Goal: Transaction & Acquisition: Purchase product/service

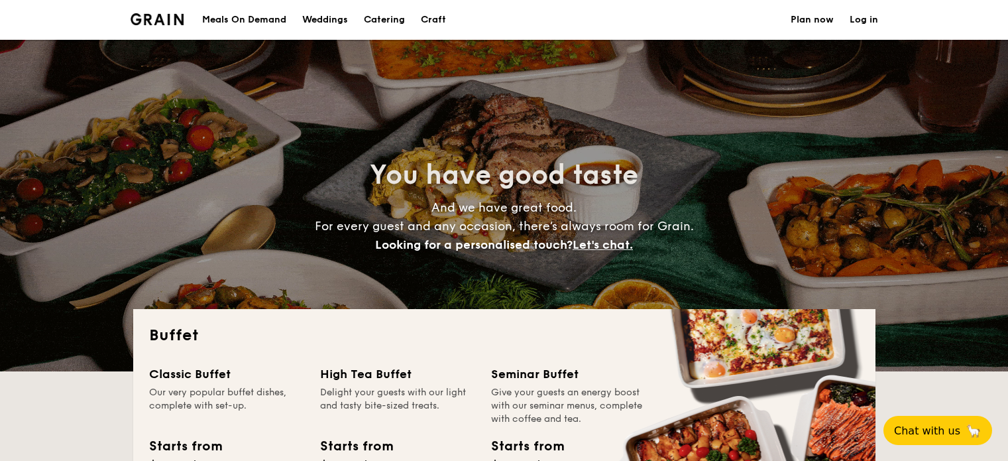
select select
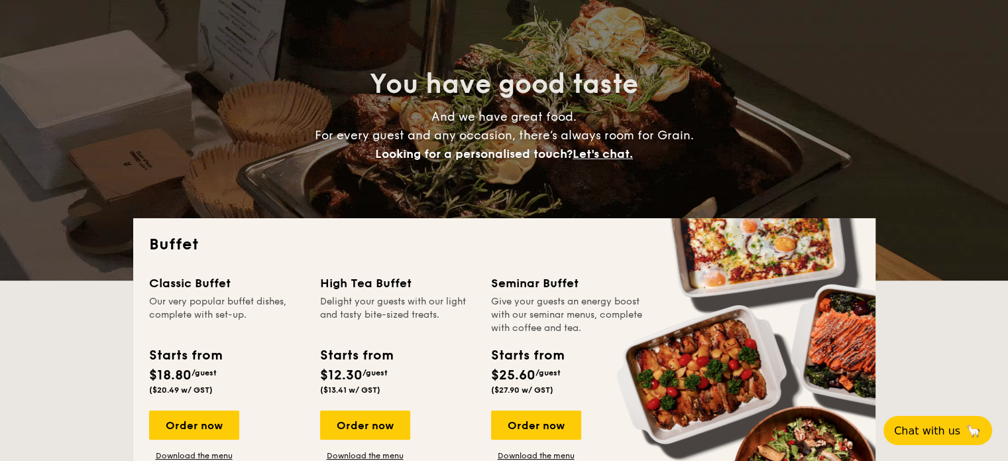
scroll to position [199, 0]
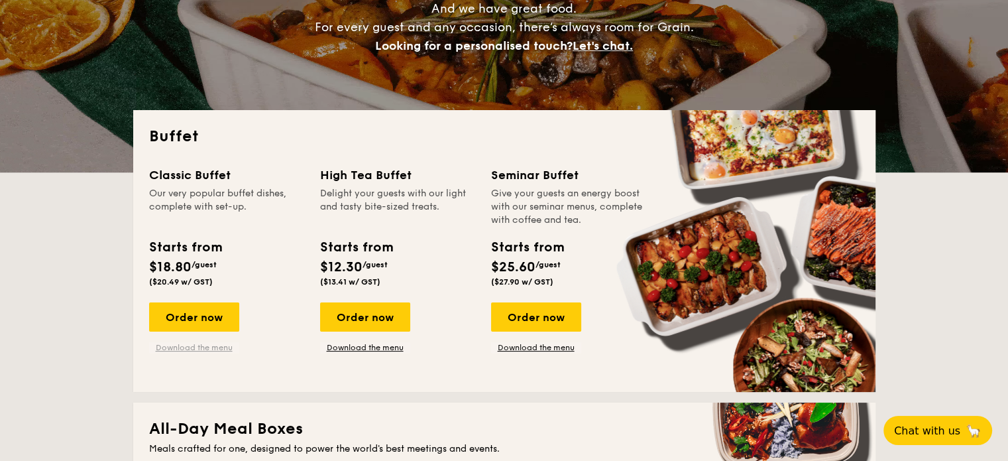
click at [210, 345] on link "Download the menu" at bounding box center [194, 347] width 90 height 11
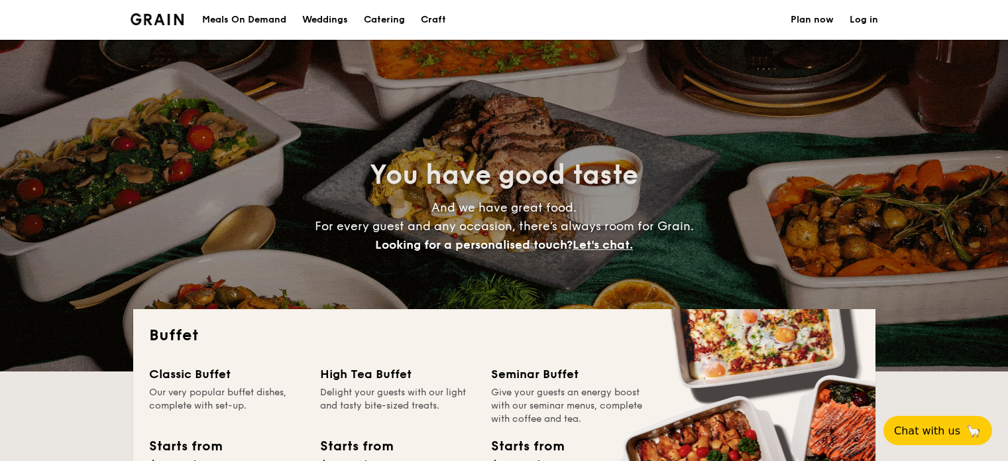
select select
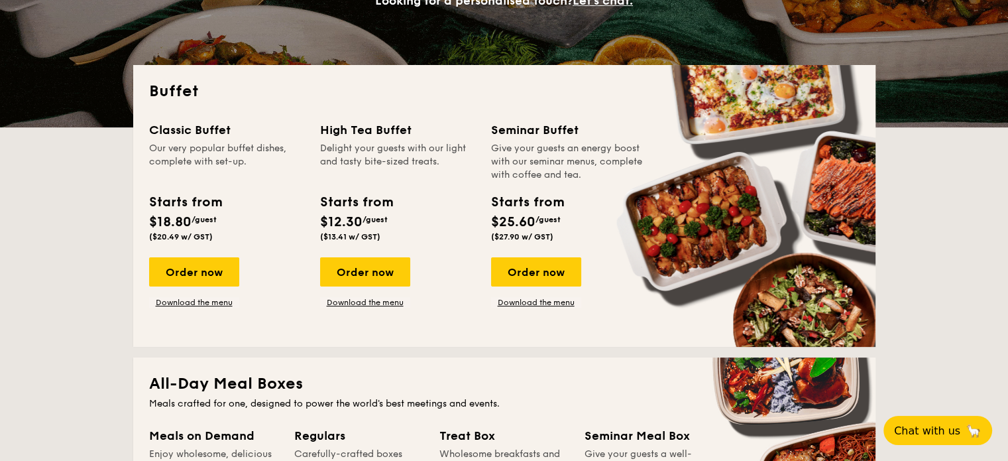
scroll to position [265, 0]
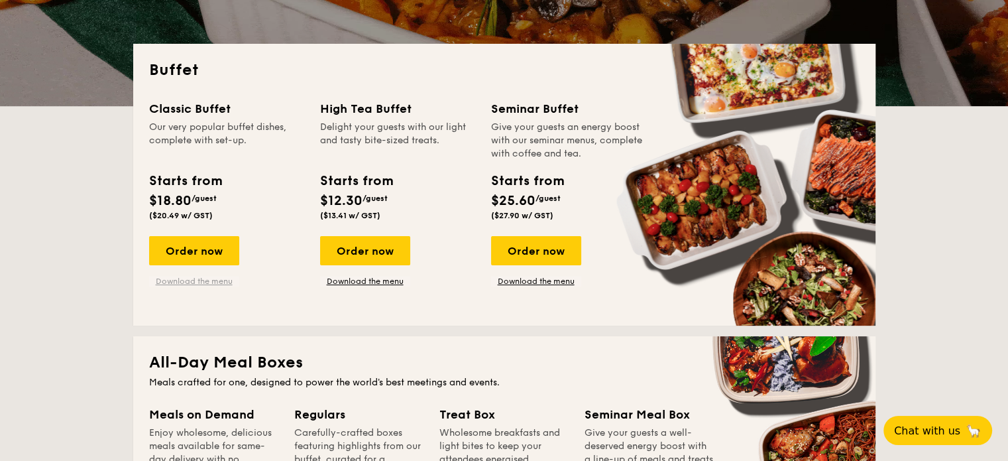
click at [192, 280] on link "Download the menu" at bounding box center [194, 281] width 90 height 11
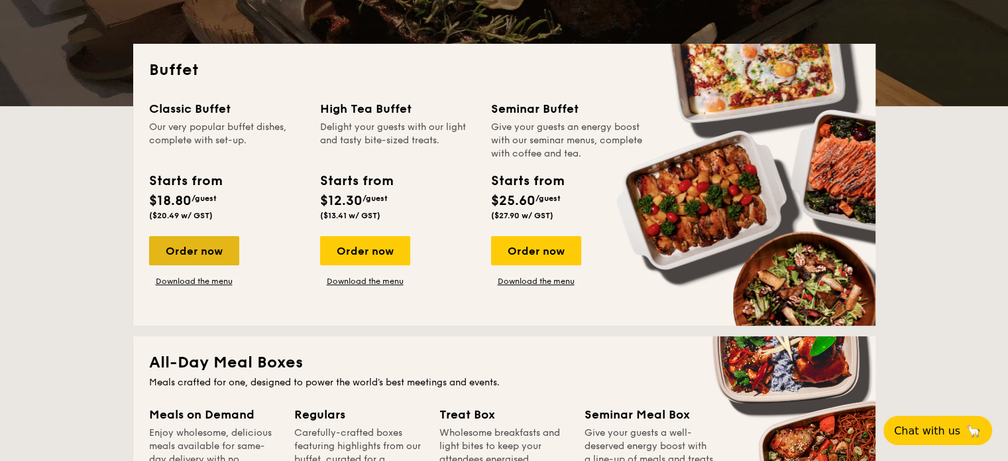
click at [180, 253] on div "Order now" at bounding box center [194, 250] width 90 height 29
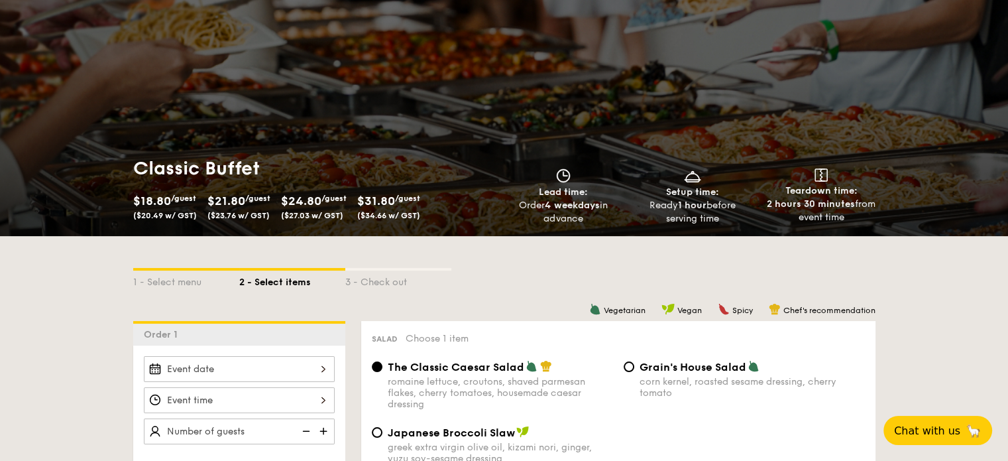
scroll to position [133, 0]
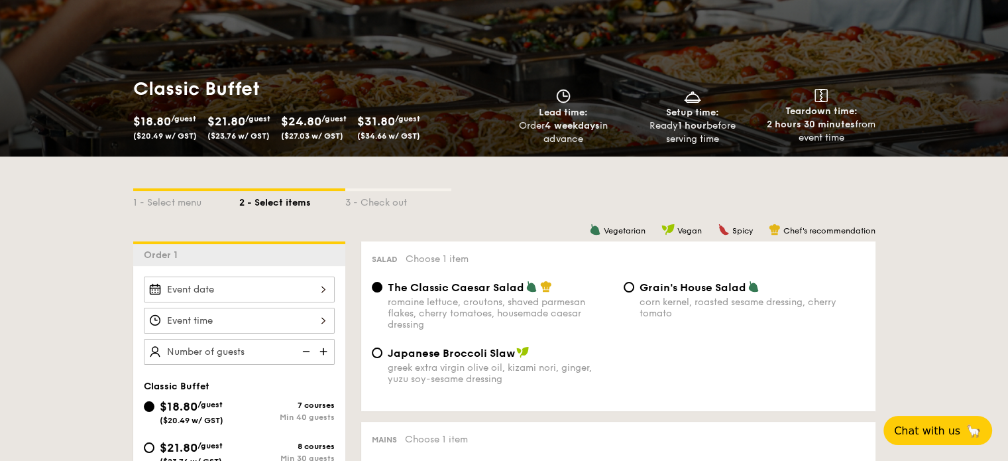
select select
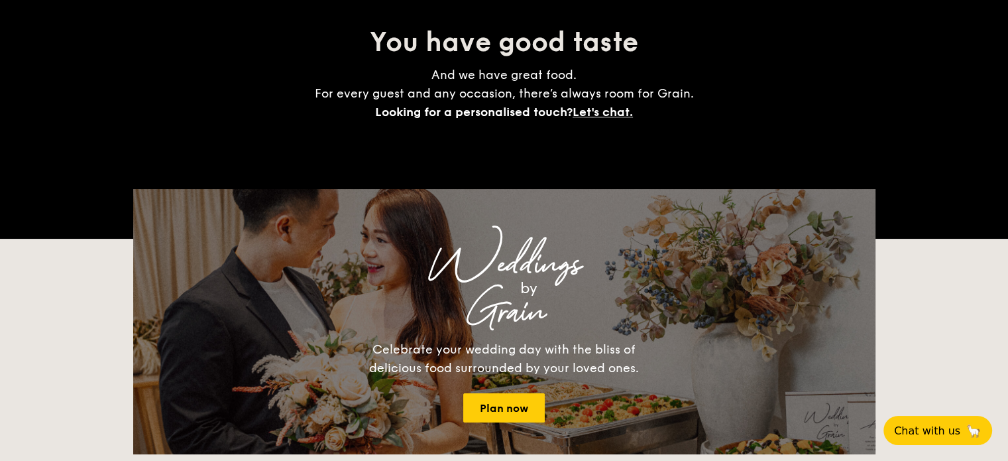
scroll to position [265, 0]
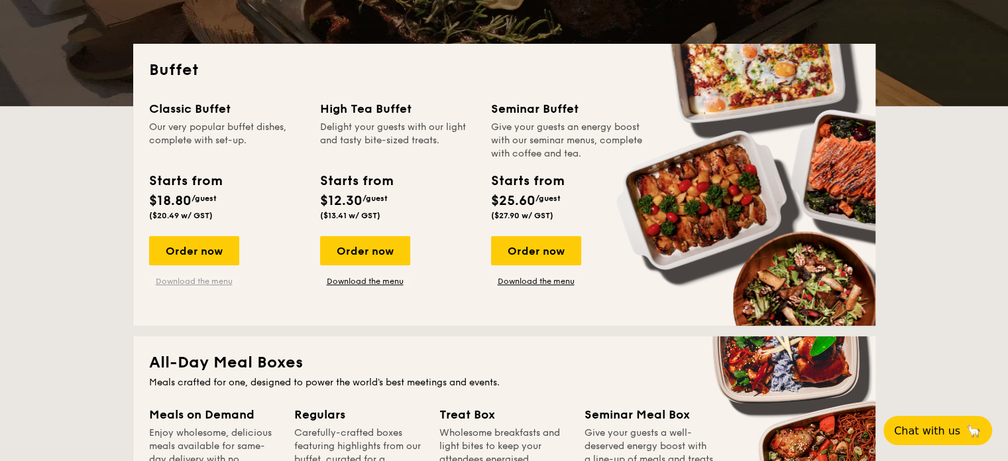
click at [193, 278] on link "Download the menu" at bounding box center [194, 281] width 90 height 11
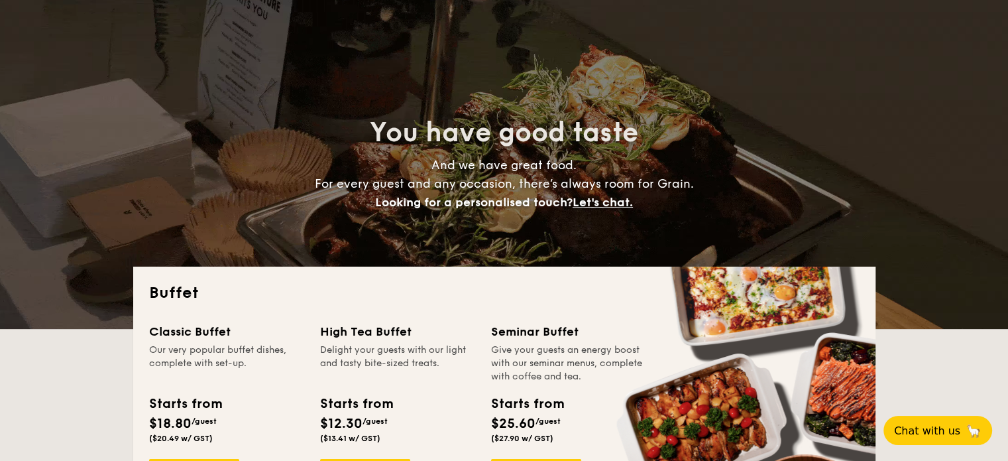
scroll to position [0, 0]
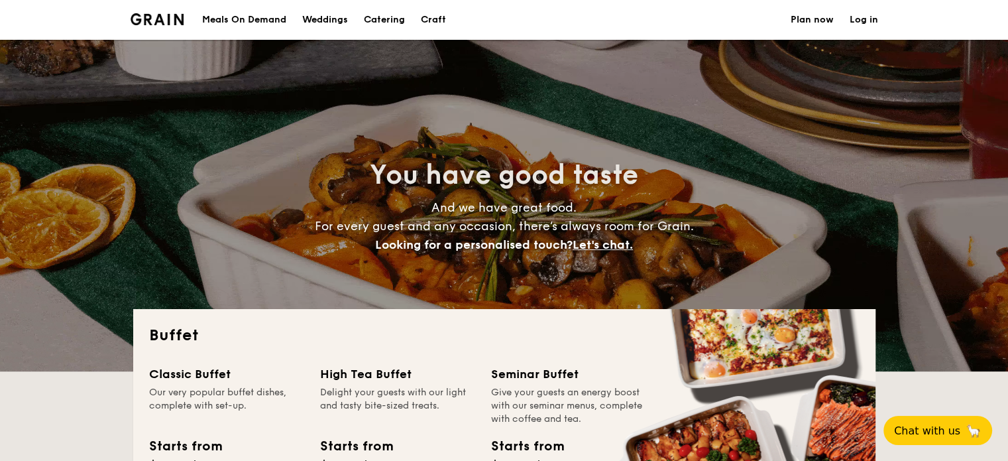
click at [273, 3] on div "Meals On Demand" at bounding box center [244, 20] width 84 height 40
click at [268, 18] on div "Meals On Demand" at bounding box center [244, 20] width 84 height 40
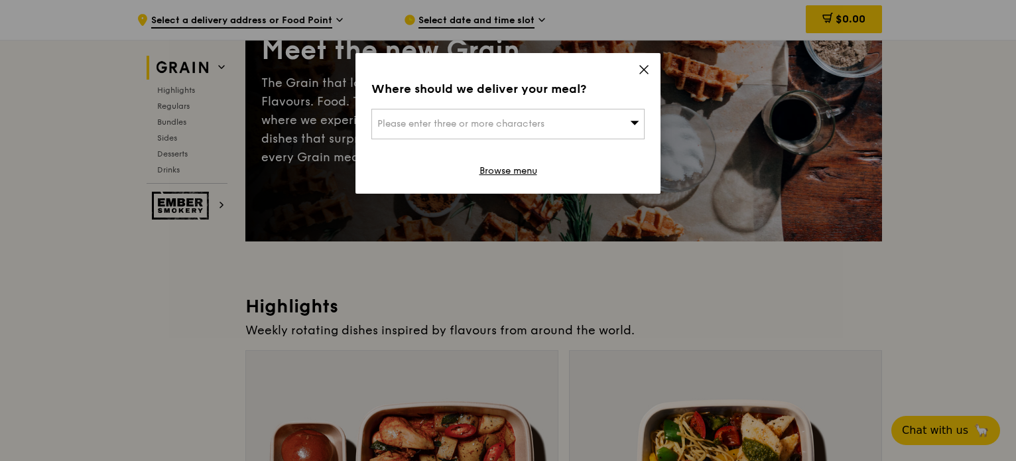
click at [640, 67] on icon at bounding box center [644, 70] width 8 height 8
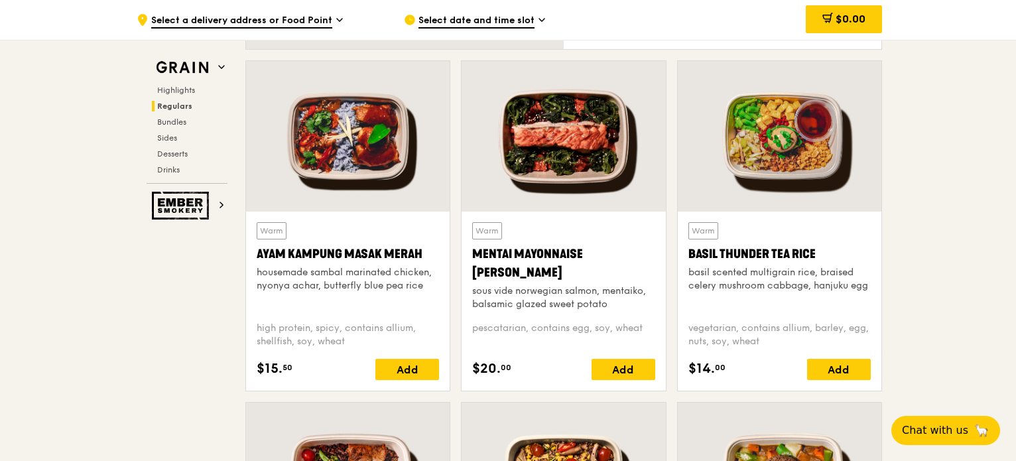
scroll to position [1193, 0]
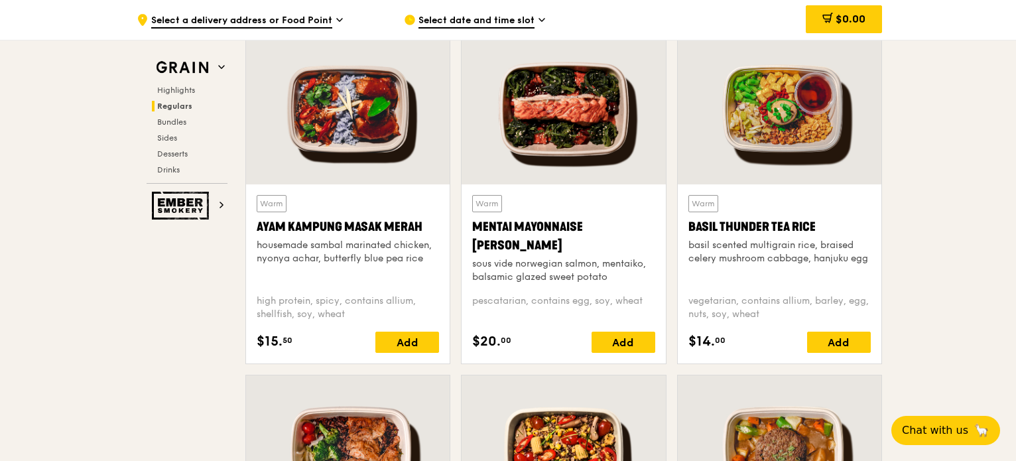
click at [346, 113] on div at bounding box center [348, 109] width 204 height 150
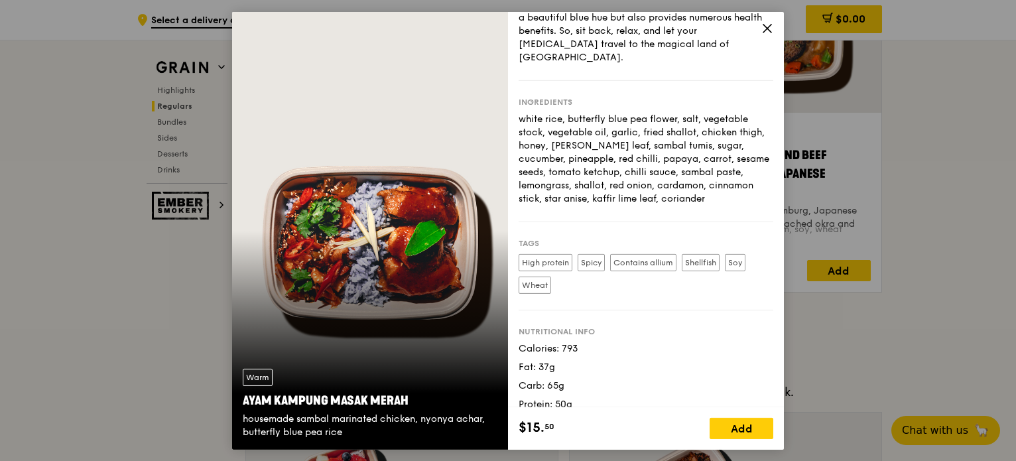
scroll to position [1790, 0]
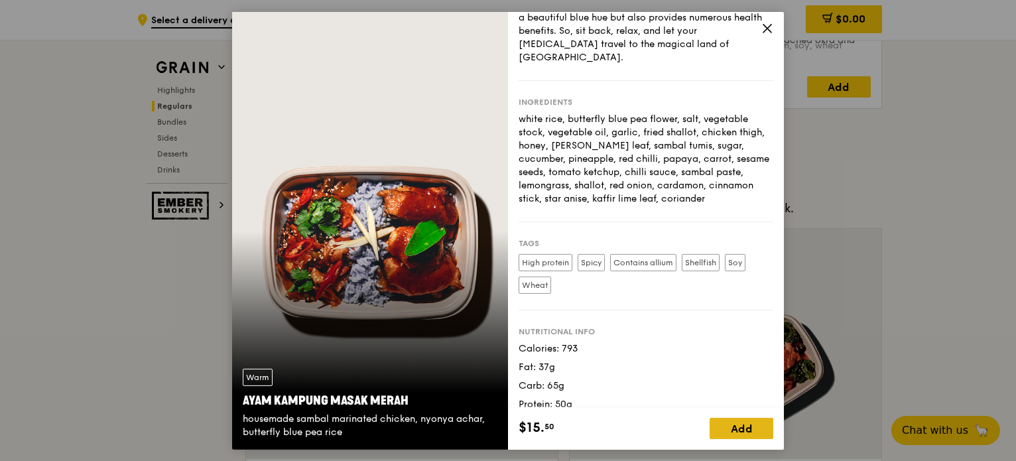
click at [735, 432] on div "Add" at bounding box center [741, 428] width 64 height 21
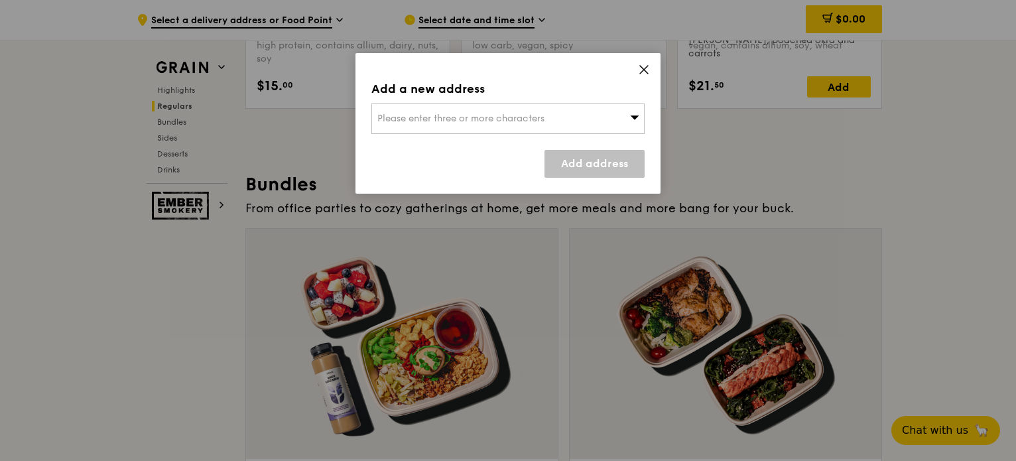
click at [642, 68] on icon at bounding box center [644, 70] width 8 height 8
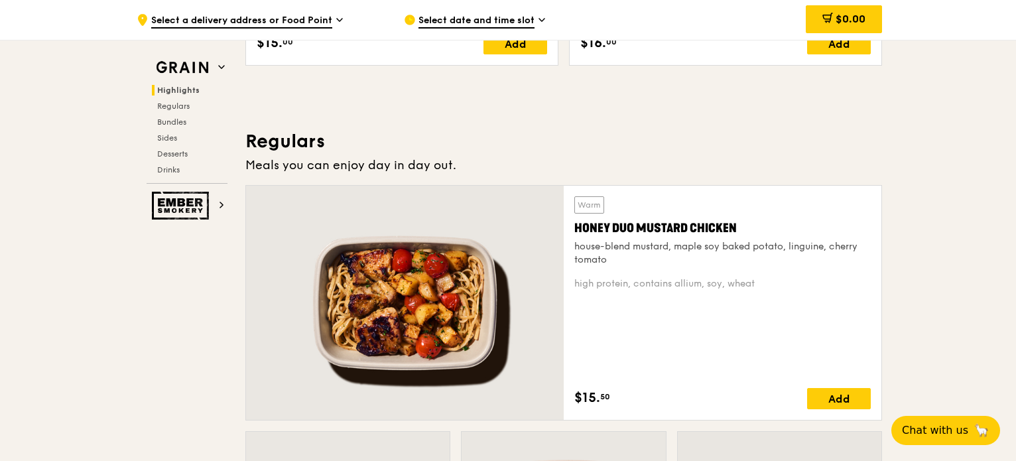
scroll to position [862, 0]
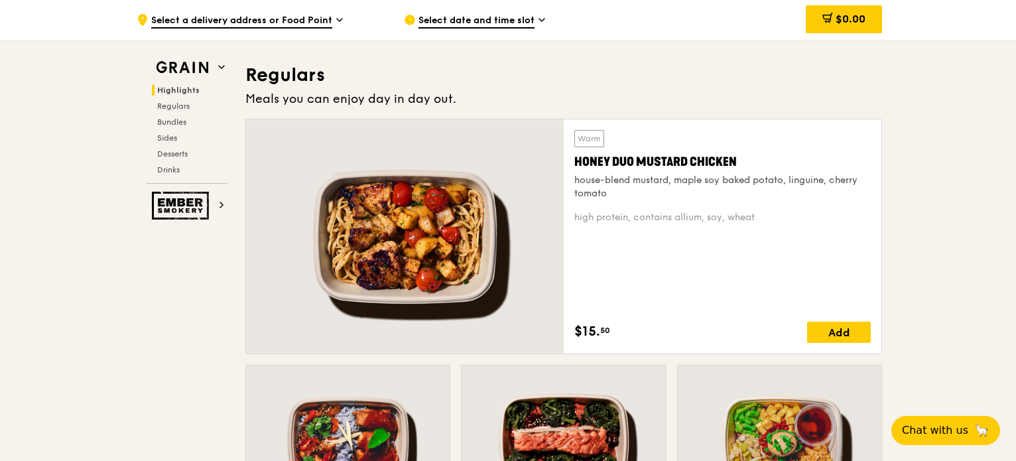
click at [481, 254] on div at bounding box center [405, 236] width 318 height 234
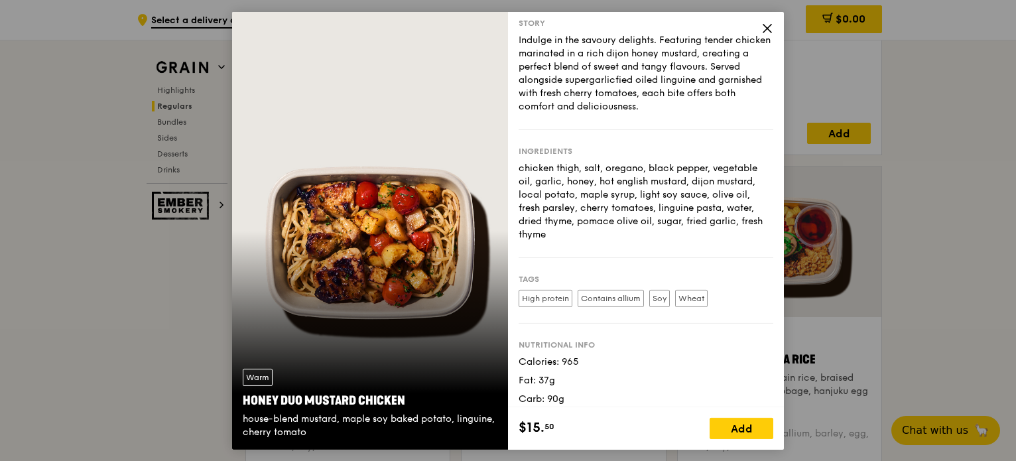
scroll to position [48, 0]
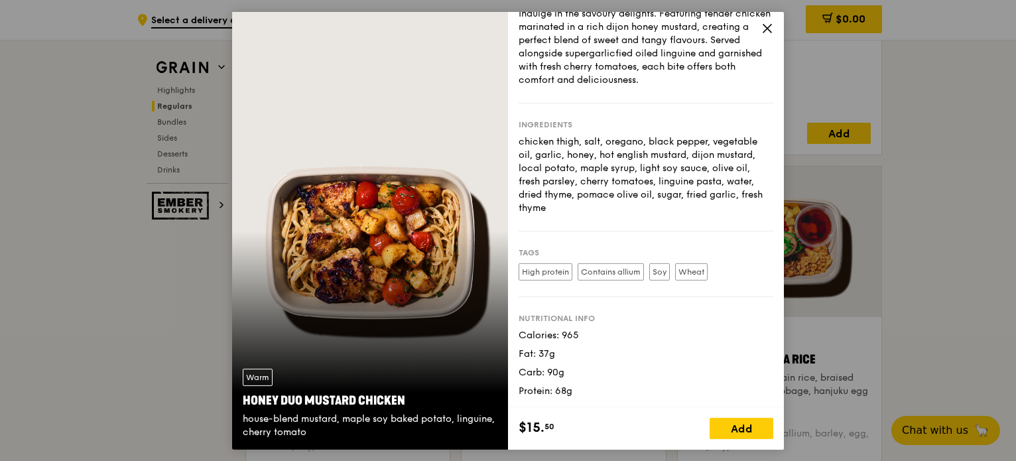
click at [772, 23] on icon at bounding box center [767, 28] width 12 height 12
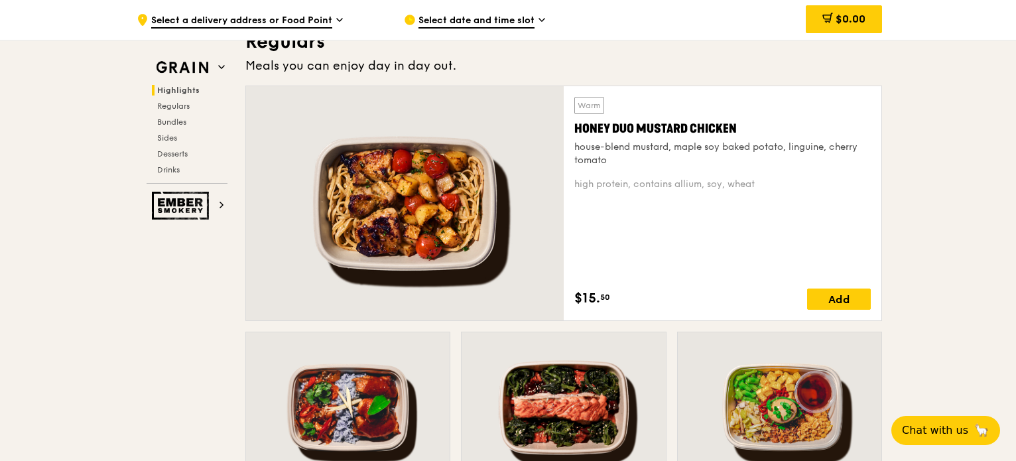
scroll to position [729, 0]
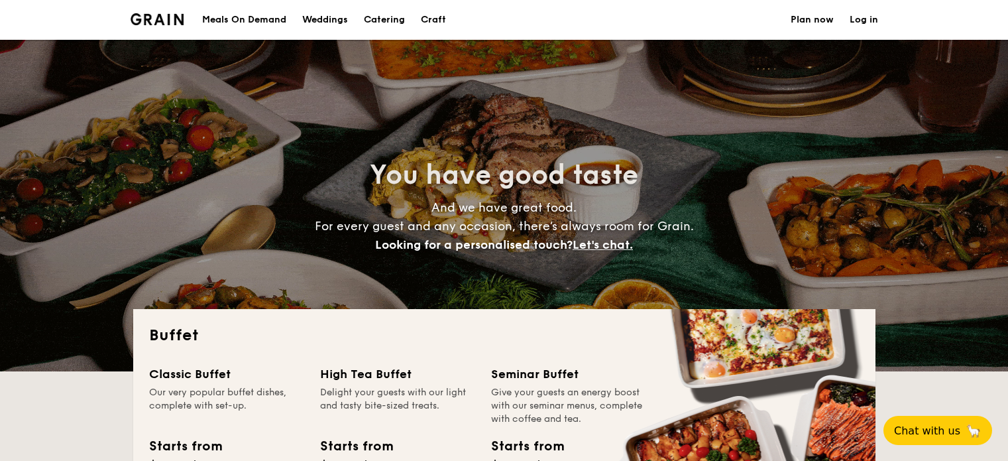
select select
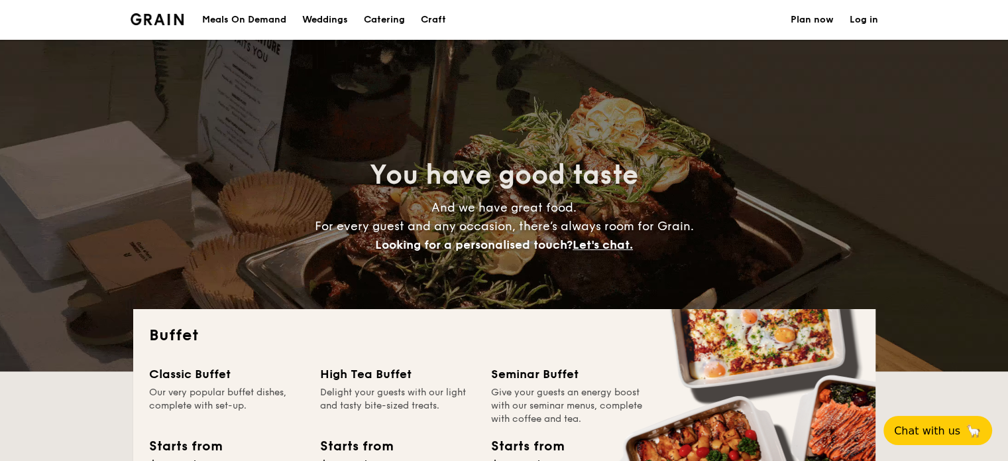
click at [247, 21] on div "Meals On Demand" at bounding box center [244, 20] width 84 height 40
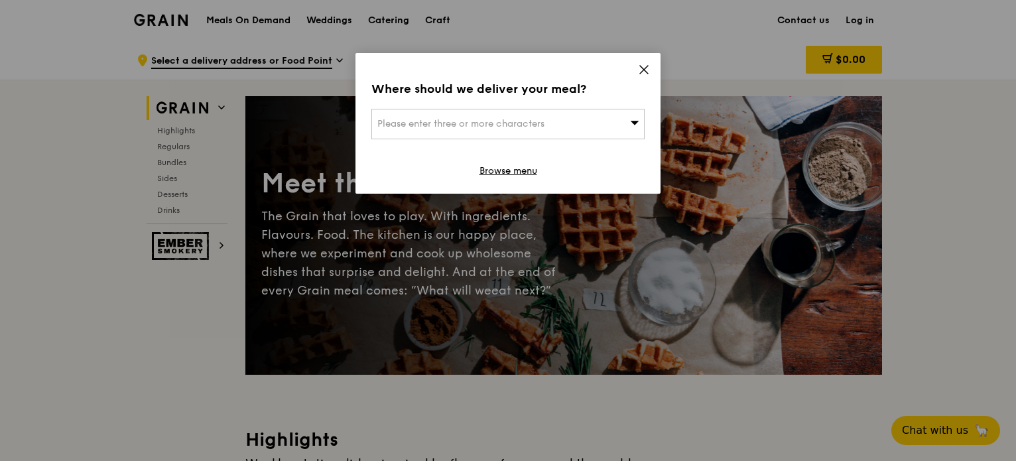
click at [639, 68] on icon at bounding box center [644, 70] width 12 height 12
